Goal: Transaction & Acquisition: Purchase product/service

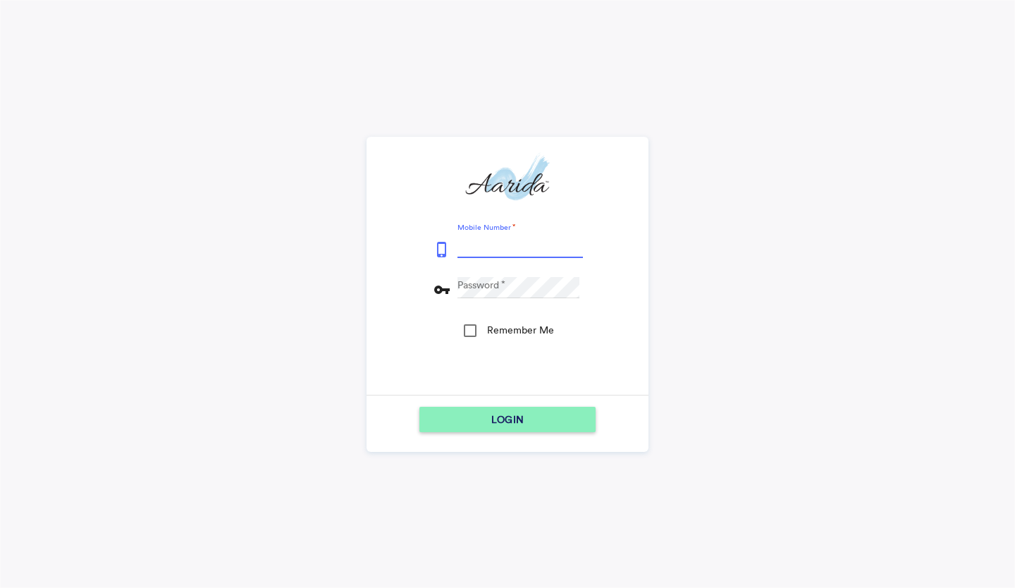
click at [544, 247] on input "Mobile Number" at bounding box center [519, 247] width 125 height 21
type input "7600510037"
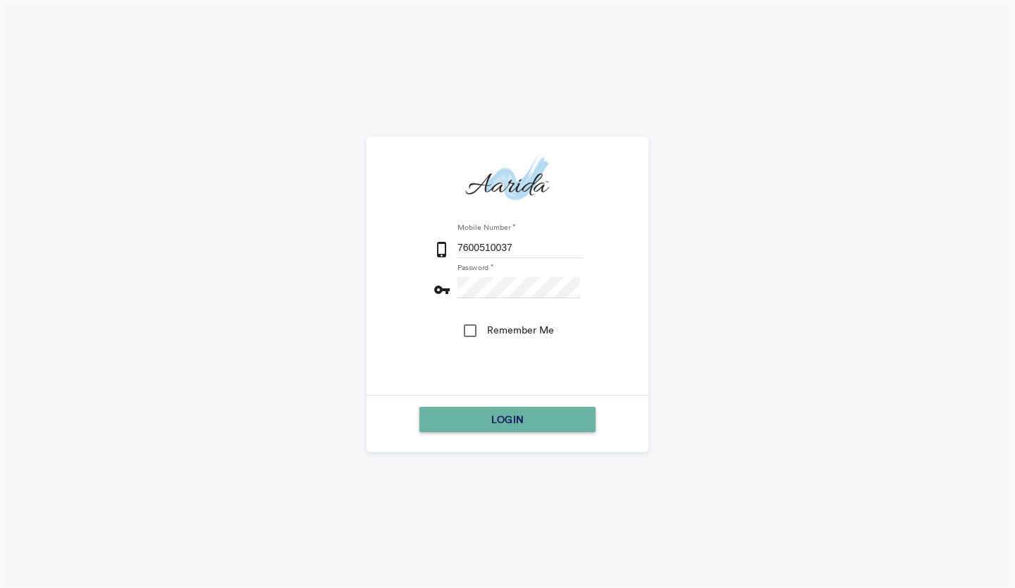
click at [489, 417] on div "LOGIN" at bounding box center [507, 419] width 165 height 25
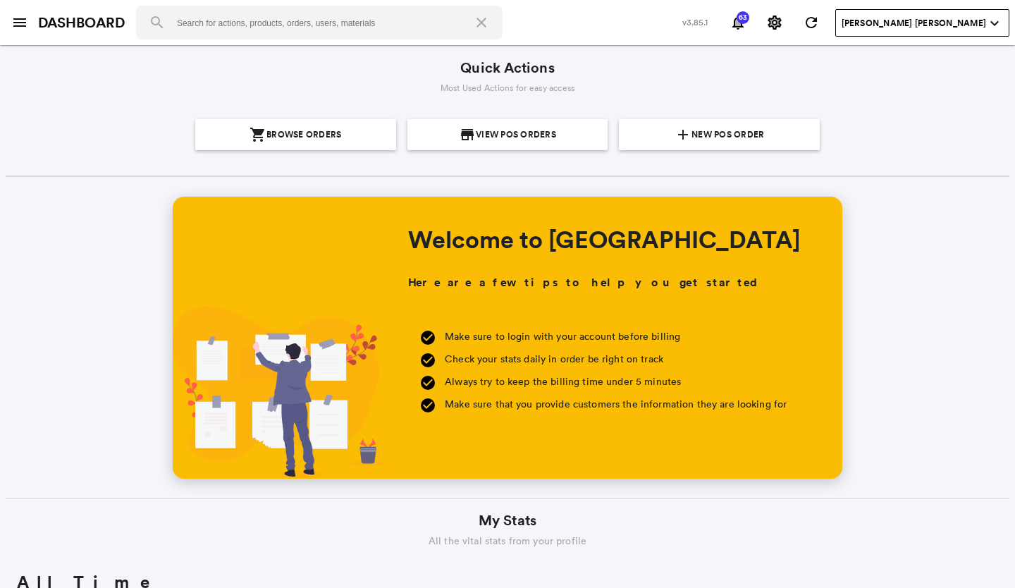
scroll to position [254, 485]
click at [712, 137] on span "New POS Order" at bounding box center [727, 134] width 73 height 31
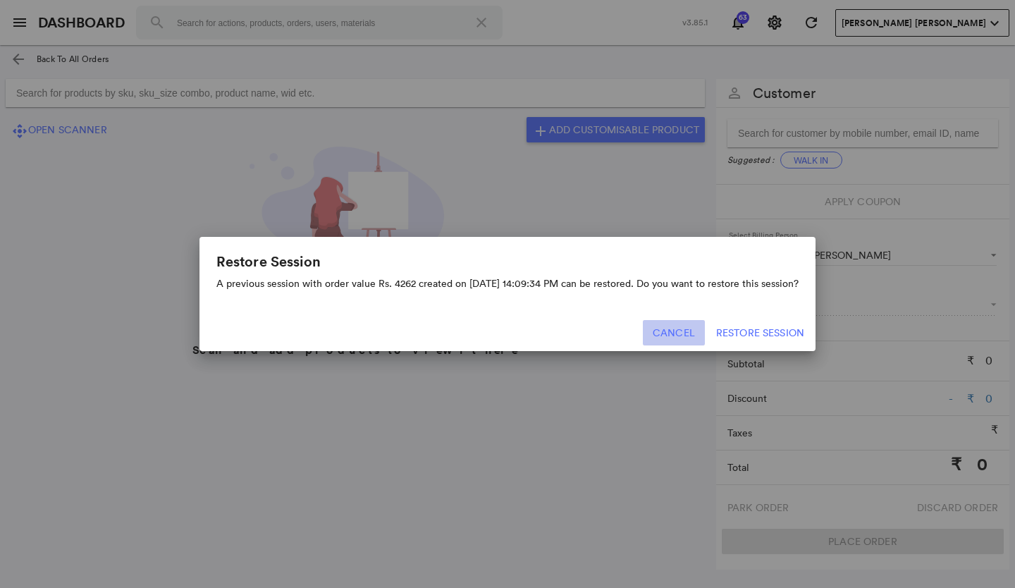
click at [667, 328] on button "Cancel" at bounding box center [674, 332] width 62 height 25
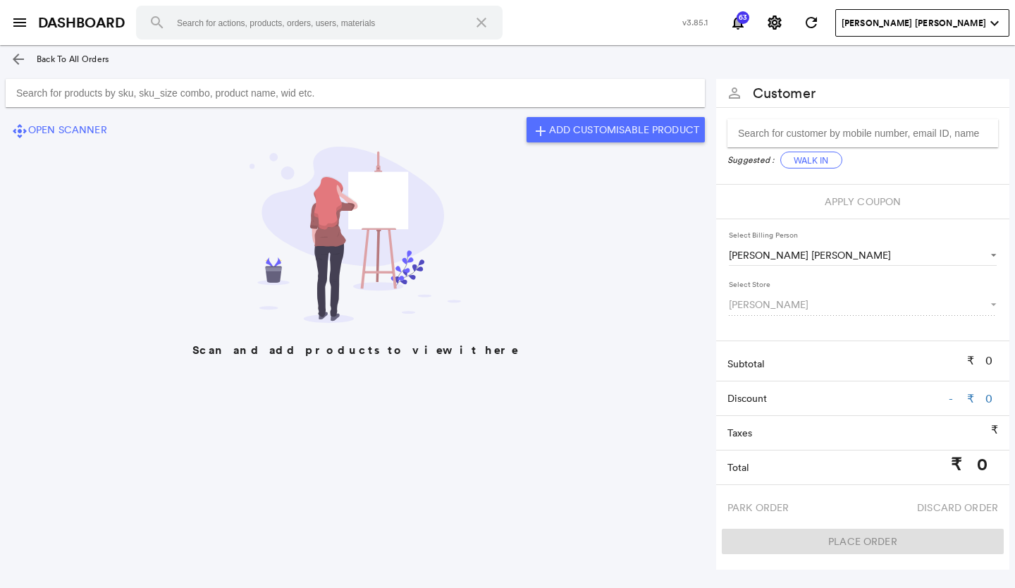
click at [23, 92] on input "Search for products by sku, sku_size combo, product name, wid etc." at bounding box center [355, 93] width 699 height 28
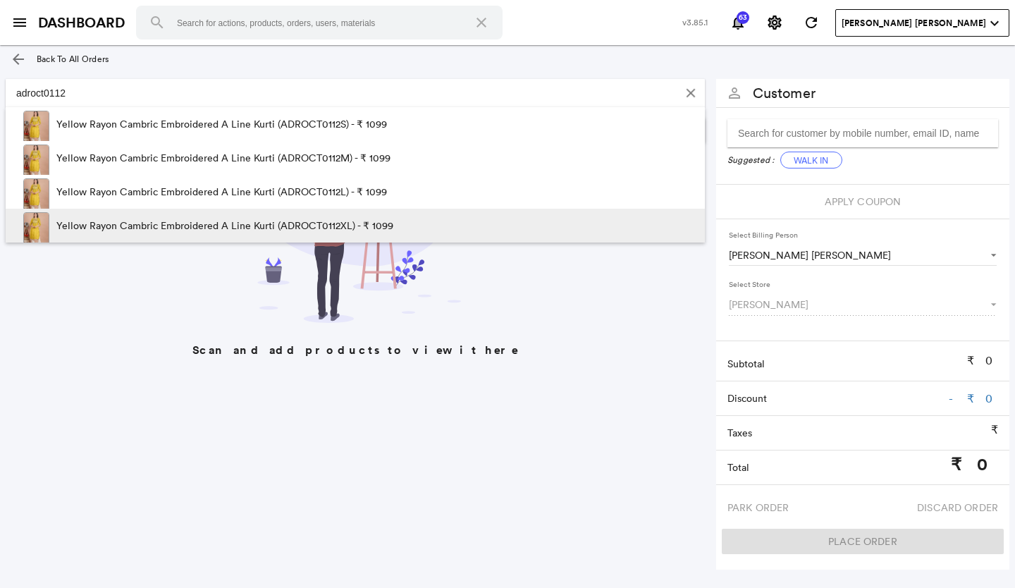
type input "adroct0112"
click at [358, 223] on p "Yellow Rayon Cambric Embroidered A Line Kurti (ADROCT0112XL) - ₹ 1099" at bounding box center [224, 226] width 337 height 34
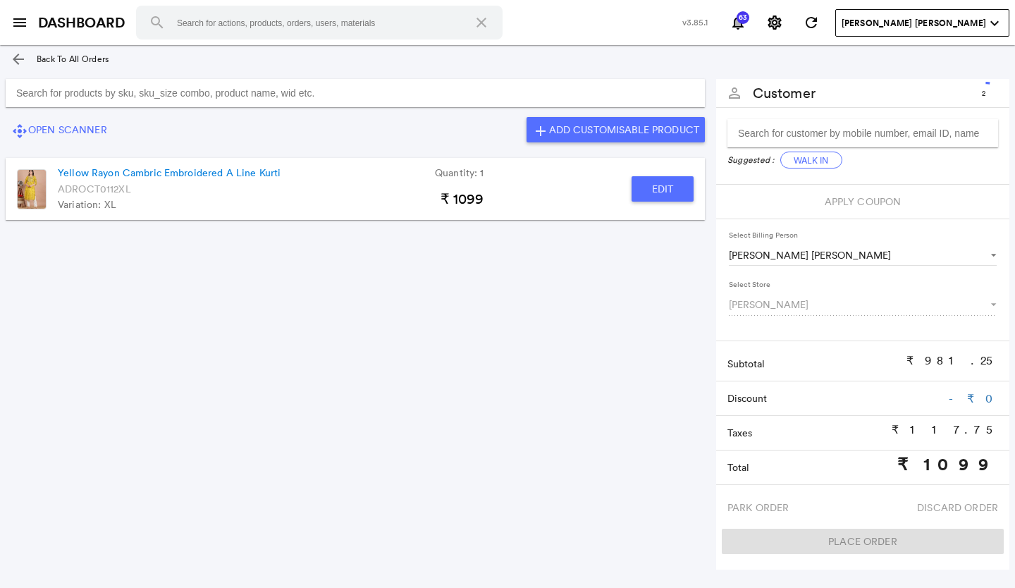
click at [655, 189] on button "Edit" at bounding box center [662, 188] width 62 height 25
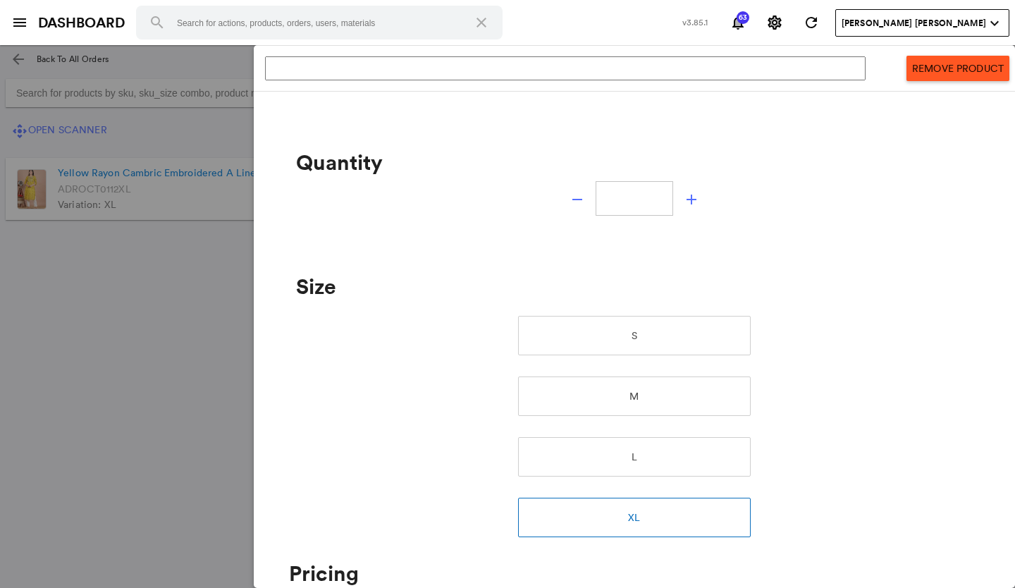
type input "Yellow Rayon Cambric Embroidered A Line Kurti"
type input "1"
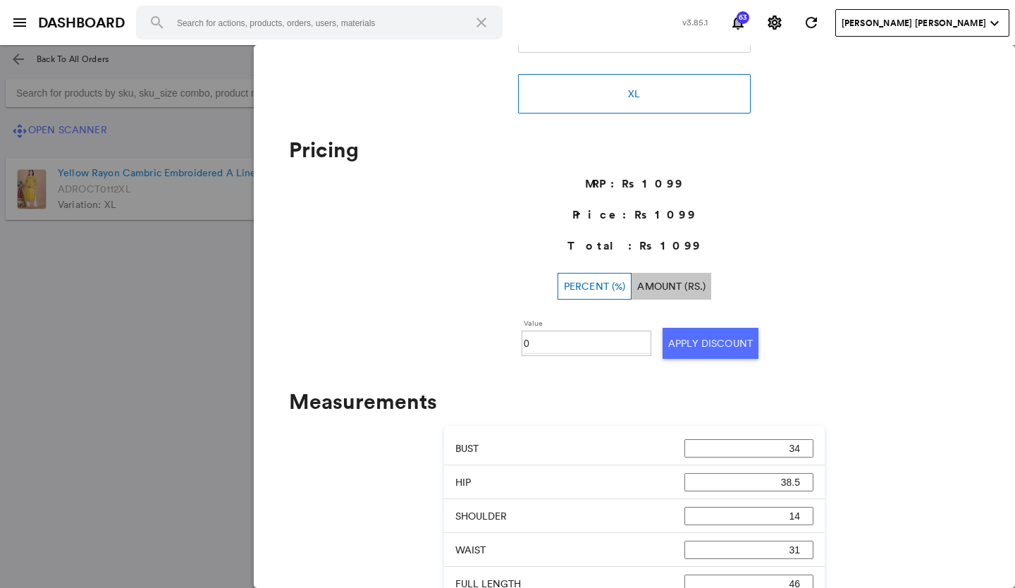
scroll to position [549, 0]
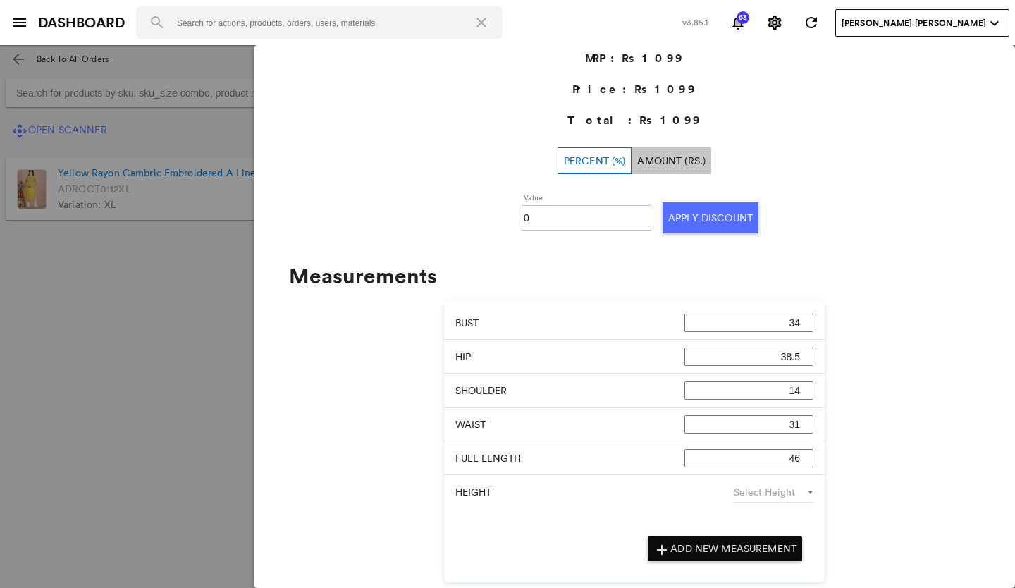
click at [539, 217] on input "0" at bounding box center [586, 217] width 125 height 21
type input "030"
click at [721, 218] on button "Apply Discount" at bounding box center [710, 217] width 96 height 31
click at [1, 405] on md-backdrop at bounding box center [507, 316] width 1015 height 543
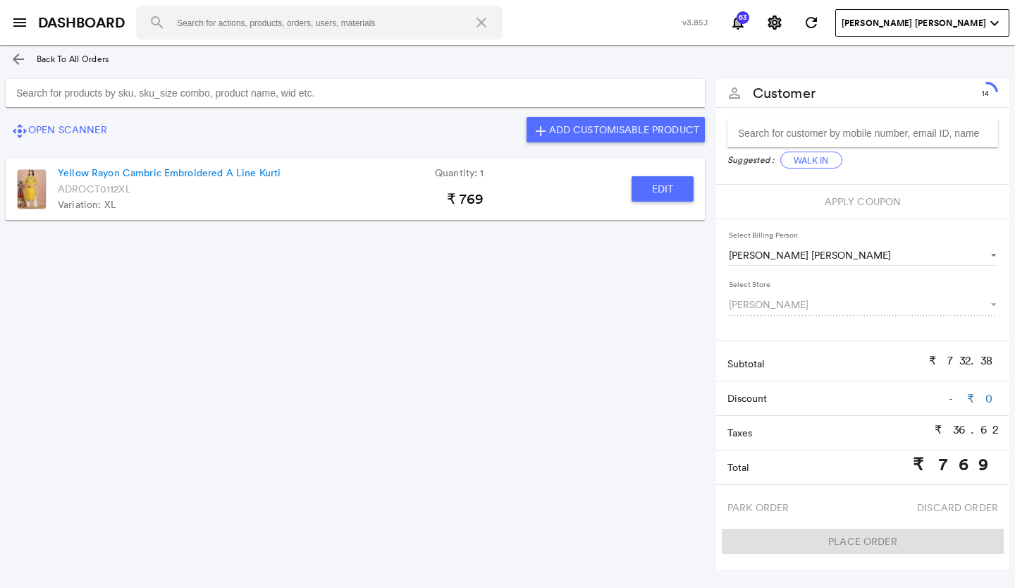
click at [78, 97] on input "Search for products by sku, sku_size combo, product name, wid etc." at bounding box center [355, 93] width 699 height 28
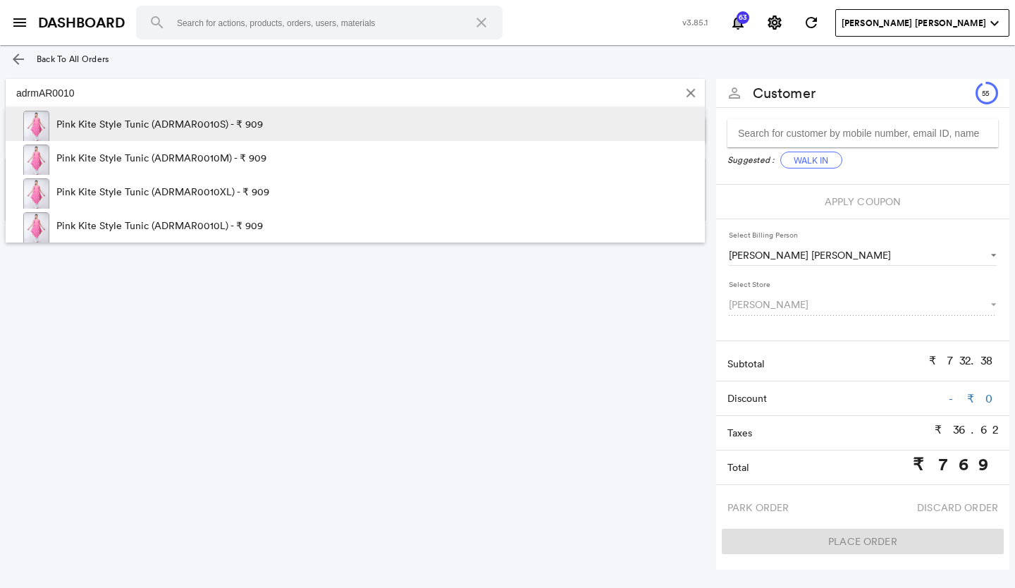
type input "adrmAR0010"
click at [196, 123] on p "Pink Kite Style Tunic (ADRMAR0010S) - ₹ 909" at bounding box center [159, 124] width 206 height 34
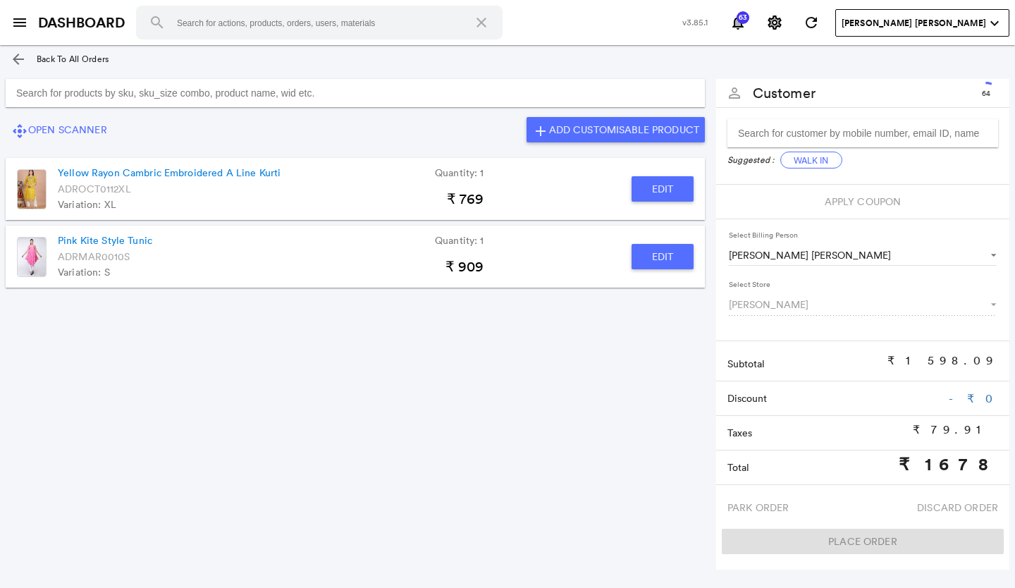
click at [56, 88] on input "Search for products by sku, sku_size combo, product name, wid etc." at bounding box center [355, 93] width 699 height 28
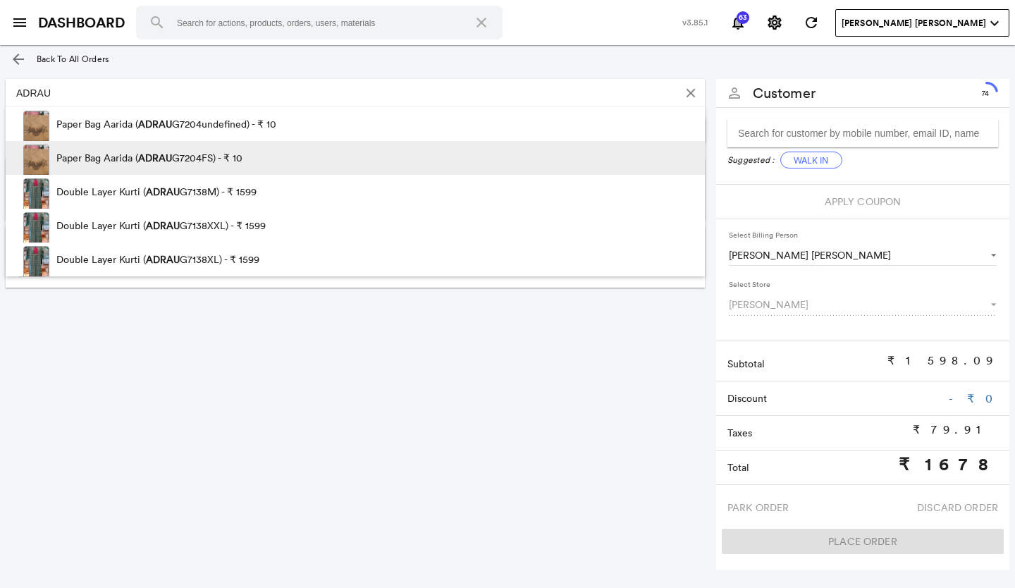
type input "ADRAU"
click at [91, 156] on p "Paper Bag Aarida ( ADRAU G7204FS) - ₹ 10" at bounding box center [149, 158] width 186 height 34
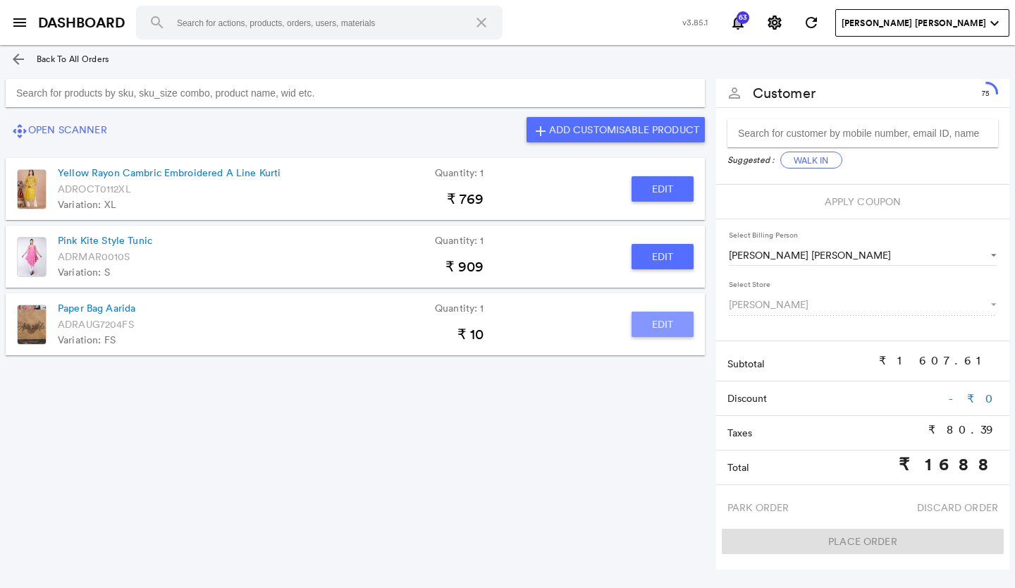
click at [659, 319] on button "Edit" at bounding box center [662, 323] width 62 height 25
type input "Paper Bag Aarida"
type input "0"
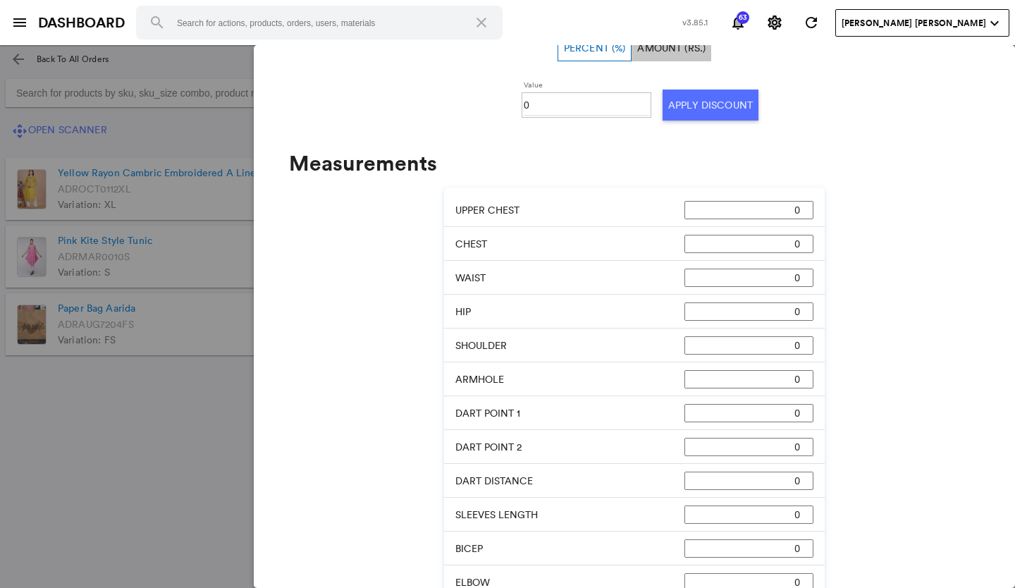
scroll to position [456, 0]
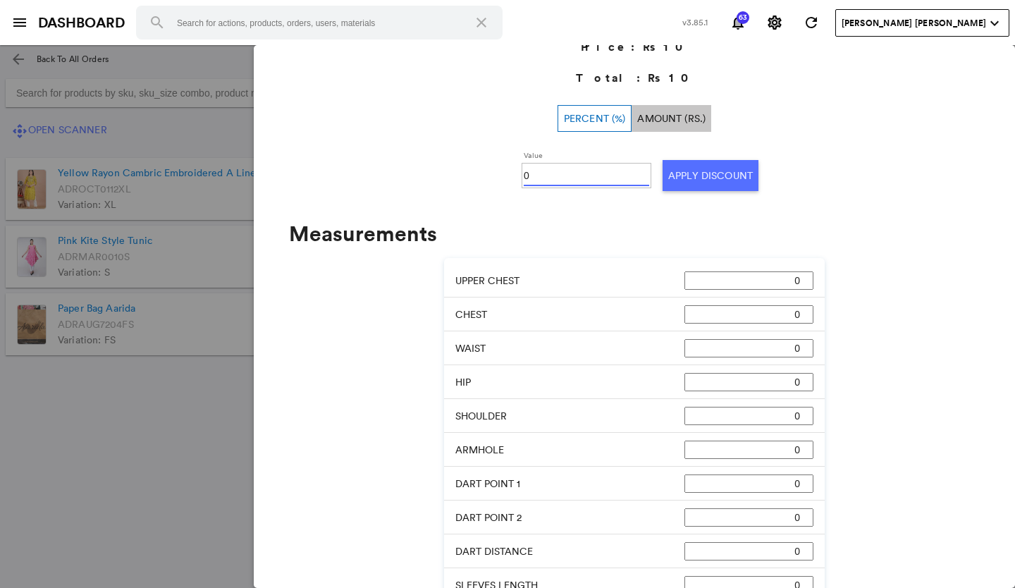
click at [541, 180] on input "0" at bounding box center [586, 175] width 125 height 21
type input "100"
click at [692, 175] on button "Apply Discount" at bounding box center [710, 175] width 96 height 31
click at [47, 489] on md-backdrop at bounding box center [507, 316] width 1015 height 543
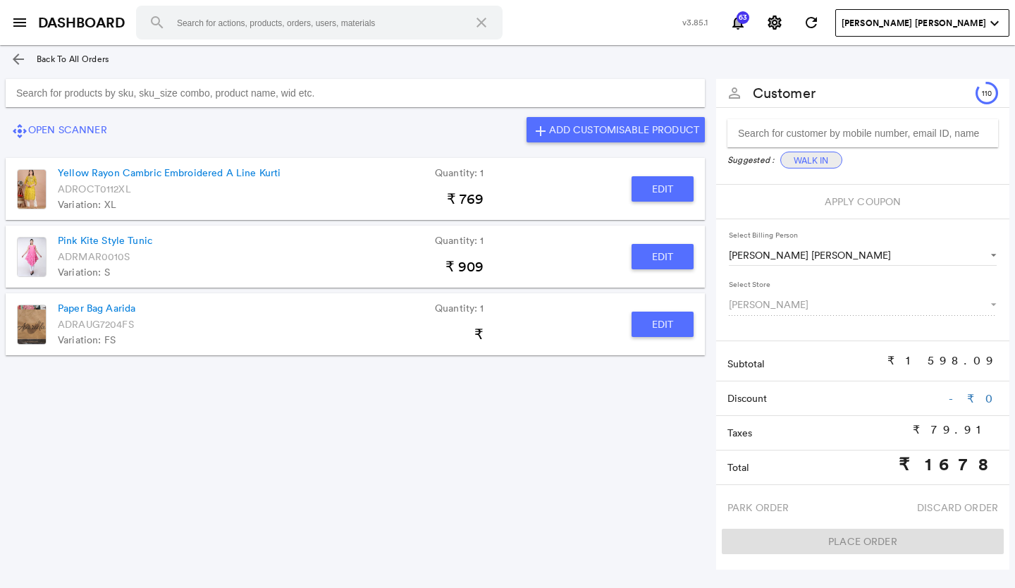
click at [793, 158] on button "Walk In" at bounding box center [811, 160] width 62 height 17
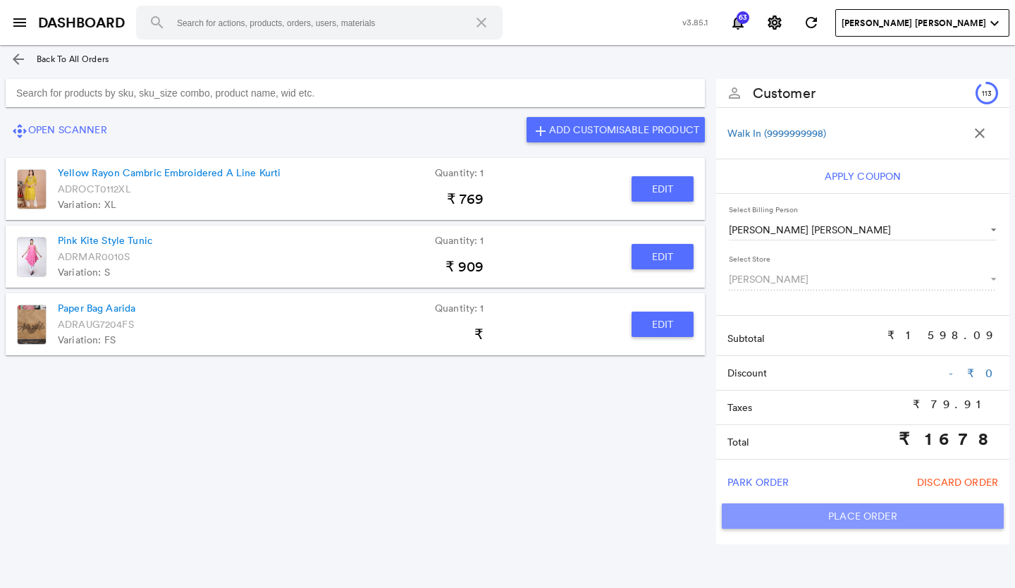
click at [795, 508] on button "Place Order" at bounding box center [863, 515] width 282 height 25
type input "1678"
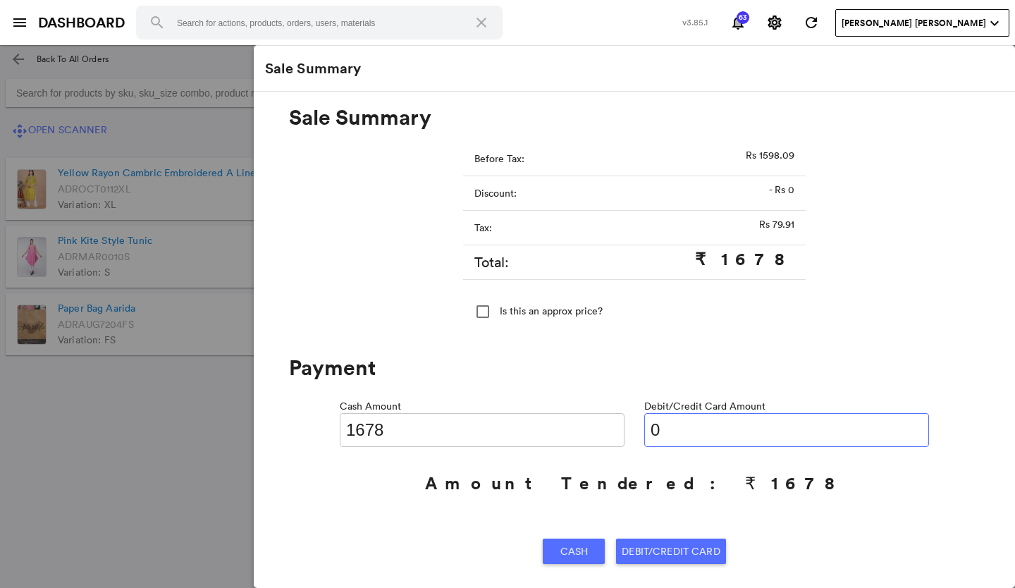
click at [679, 432] on input "0" at bounding box center [786, 430] width 285 height 34
type input "01"
type input "1677"
type input "016"
type input "1662"
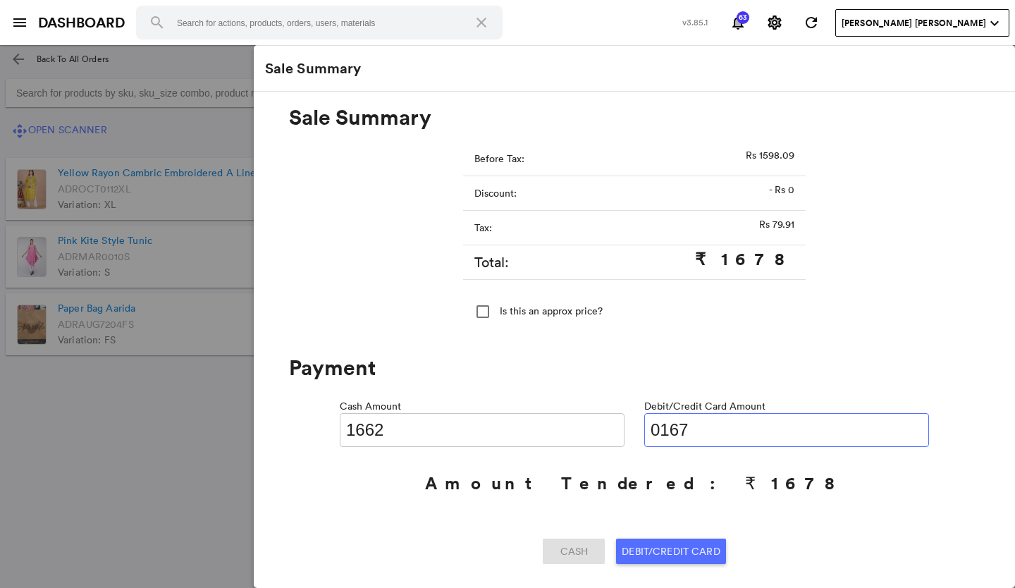
type input "01678"
type input "0"
type input "01678"
click at [686, 550] on span "Debit/Credit Card" at bounding box center [671, 550] width 98 height 25
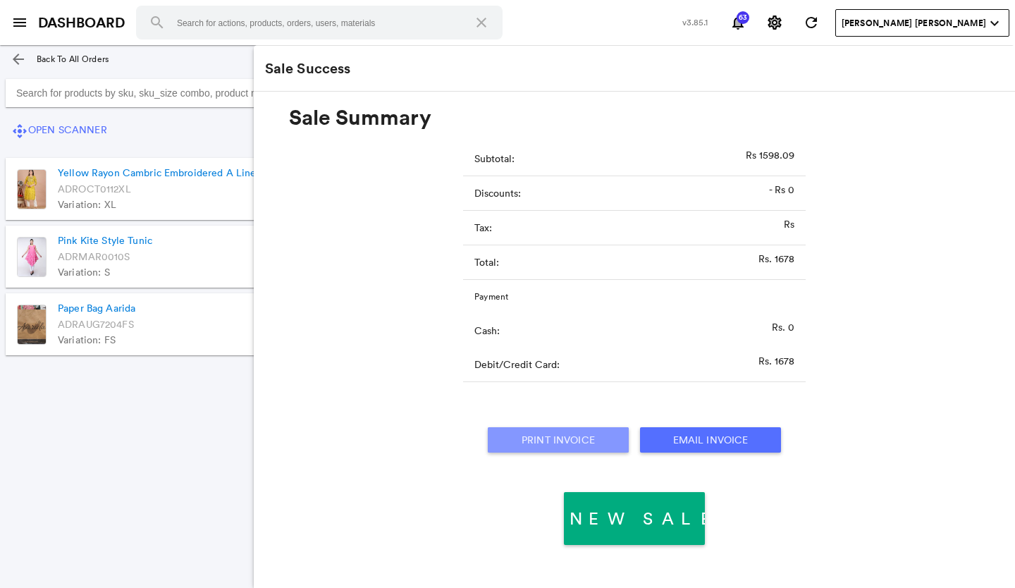
click at [563, 434] on button "Print Invoice" at bounding box center [558, 439] width 141 height 25
click at [18, 57] on md-icon "arrow_back" at bounding box center [18, 59] width 17 height 17
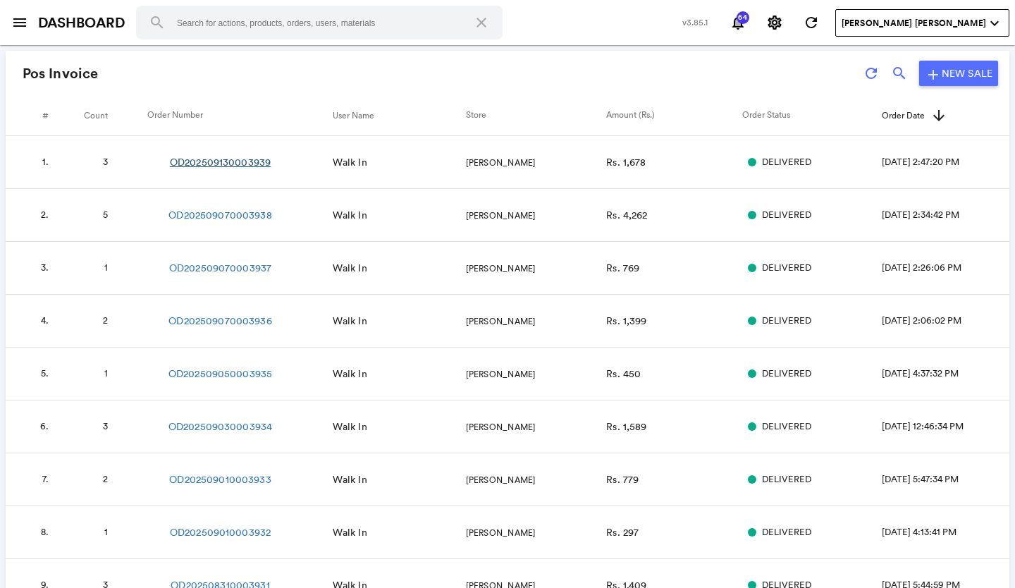
click at [240, 158] on link "OD202509130003939" at bounding box center [220, 162] width 101 height 14
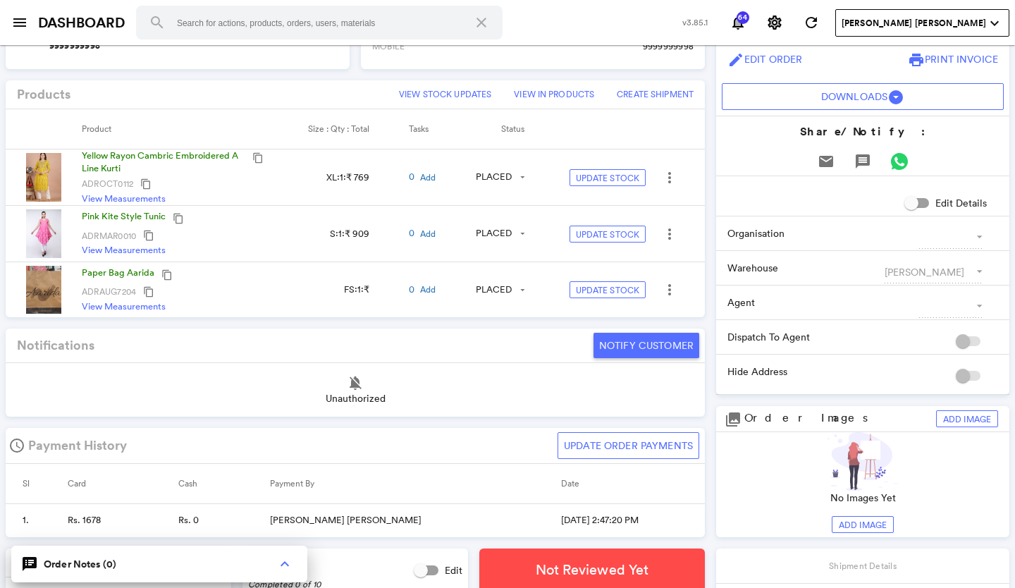
scroll to position [423, 0]
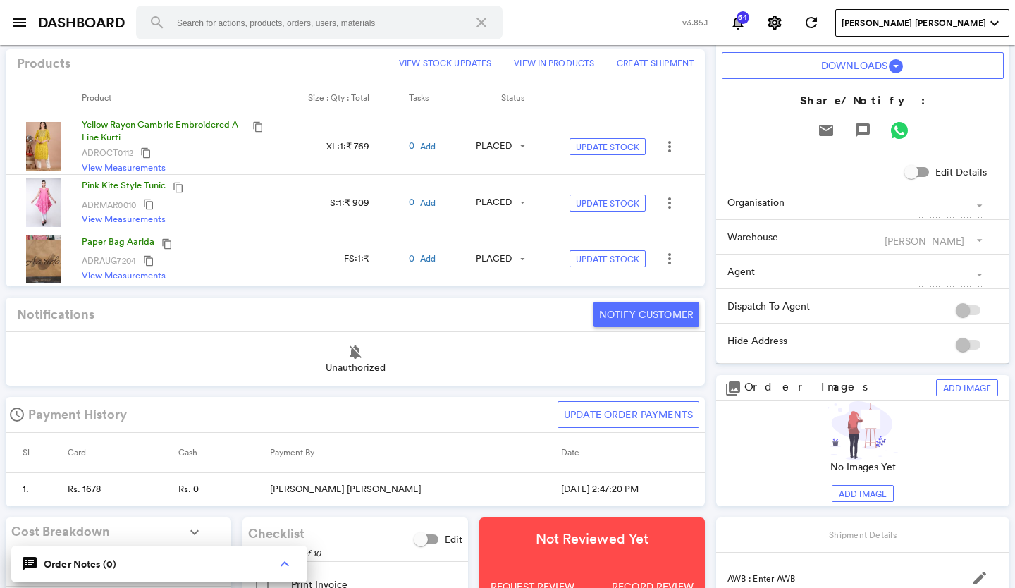
click at [188, 200] on div "ADRMAR0010 content_copy" at bounding box center [175, 204] width 187 height 17
click at [41, 202] on img at bounding box center [43, 202] width 35 height 48
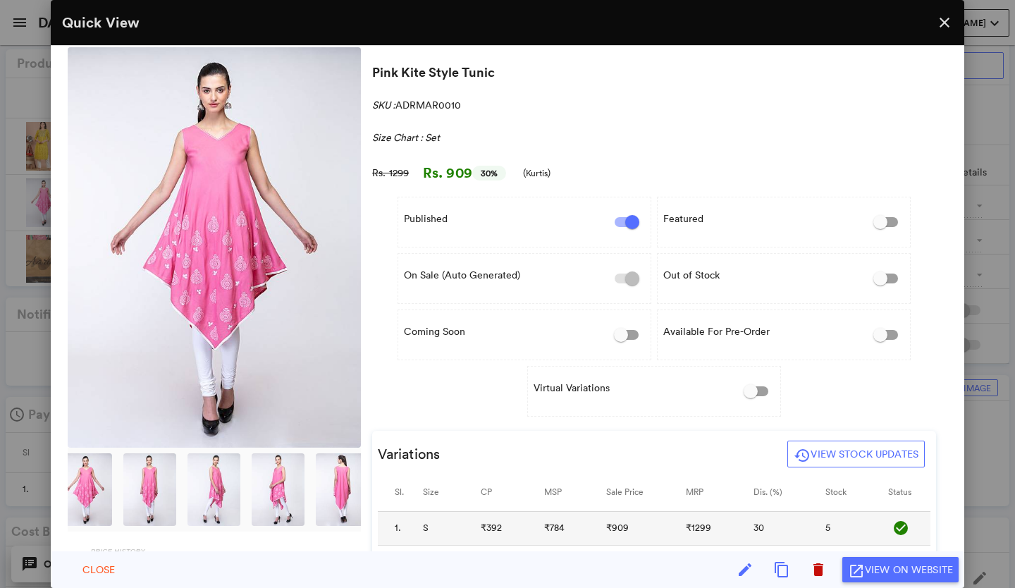
scroll to position [0, 0]
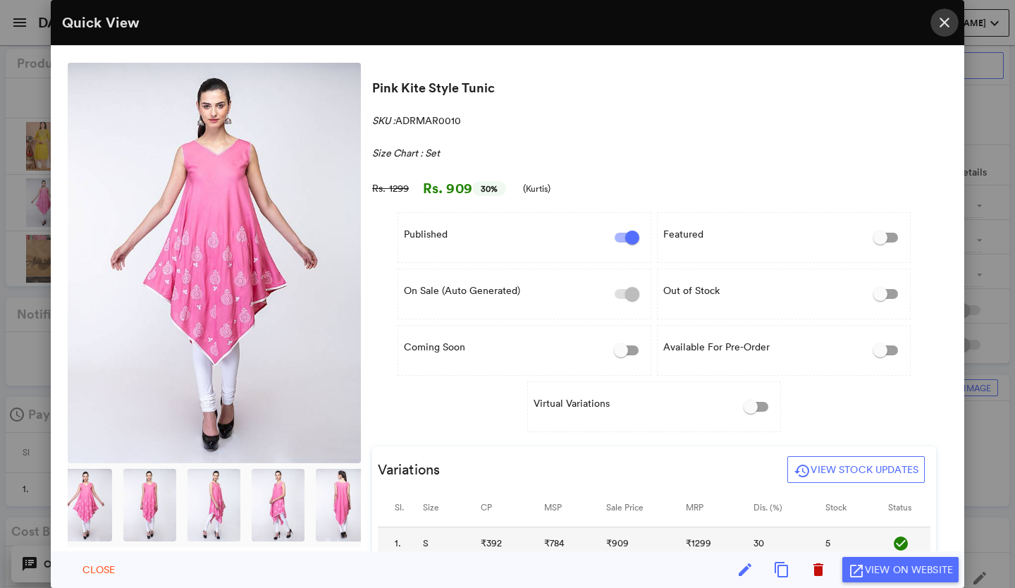
click at [940, 18] on md-icon "close" at bounding box center [944, 22] width 17 height 17
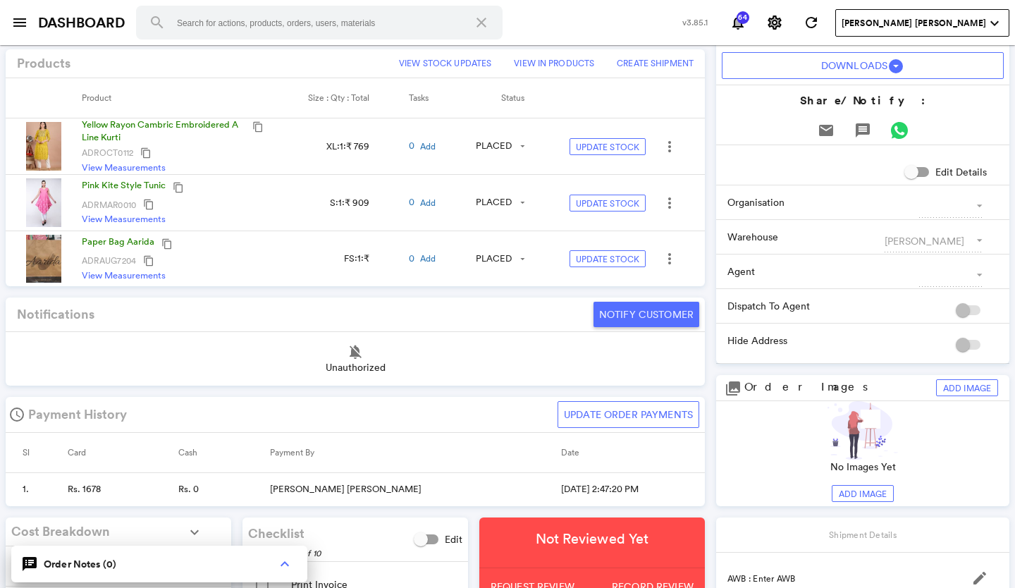
click at [42, 136] on img at bounding box center [43, 146] width 35 height 48
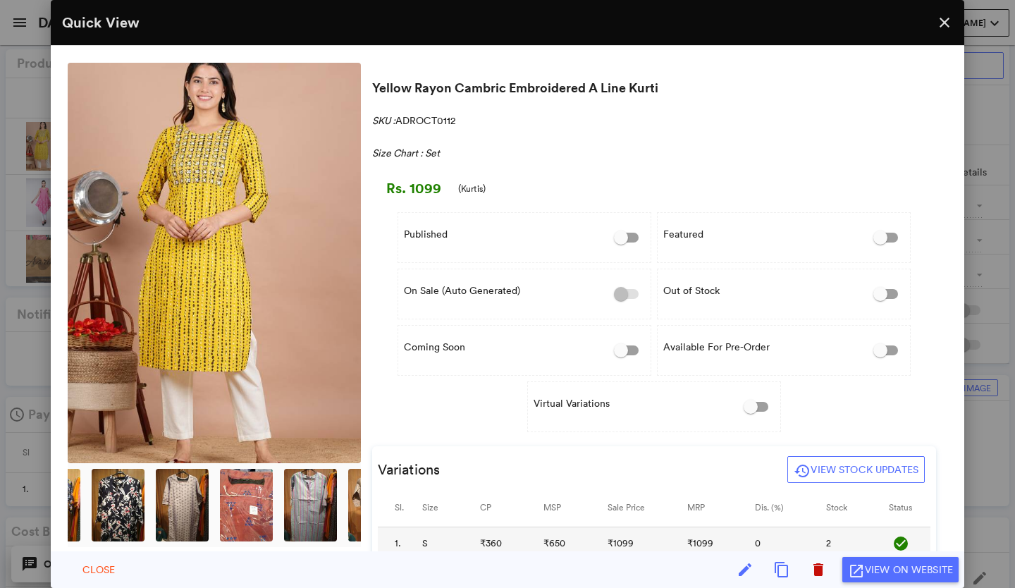
click at [939, 17] on md-icon "close" at bounding box center [944, 22] width 17 height 17
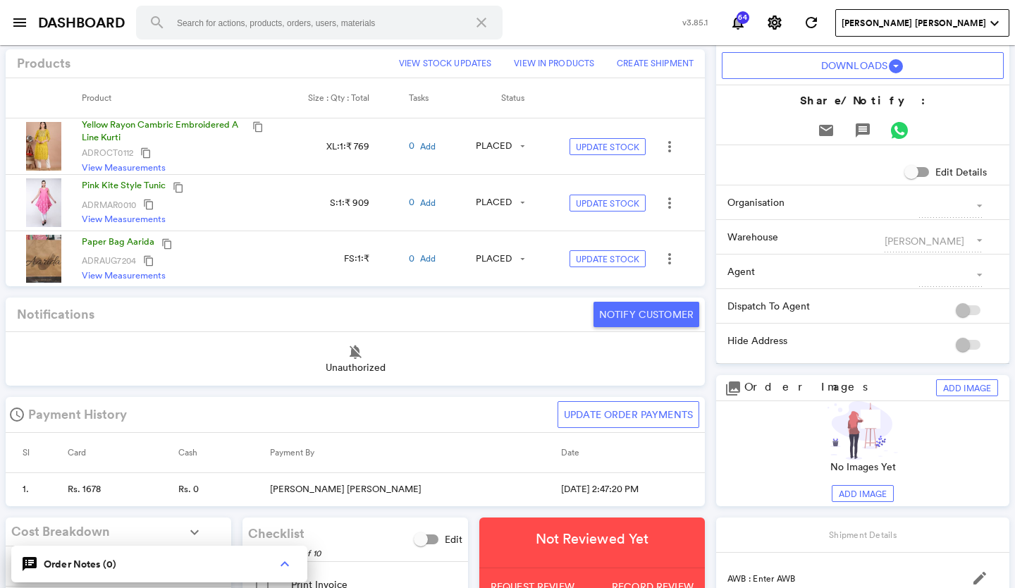
click at [50, 206] on img at bounding box center [43, 202] width 35 height 48
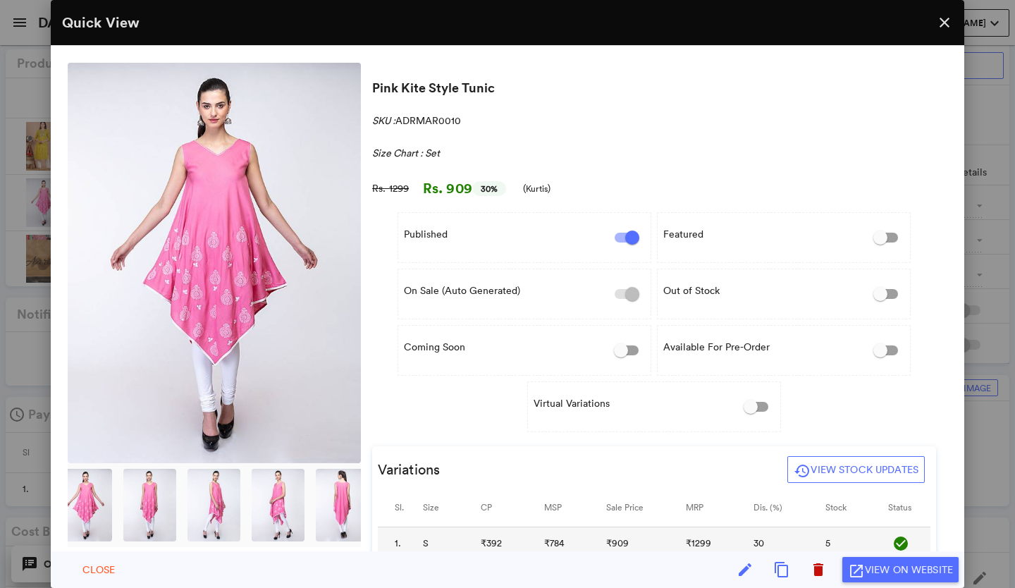
click at [942, 21] on md-icon "close" at bounding box center [944, 22] width 17 height 17
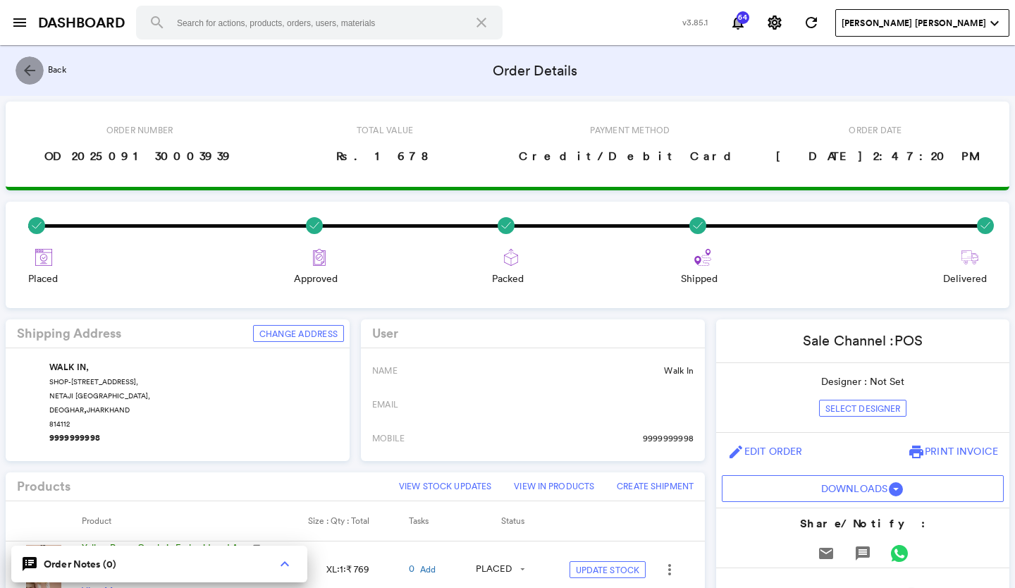
click at [27, 69] on md-icon "arrow_back" at bounding box center [29, 70] width 17 height 17
